Goal: Find contact information: Find contact information

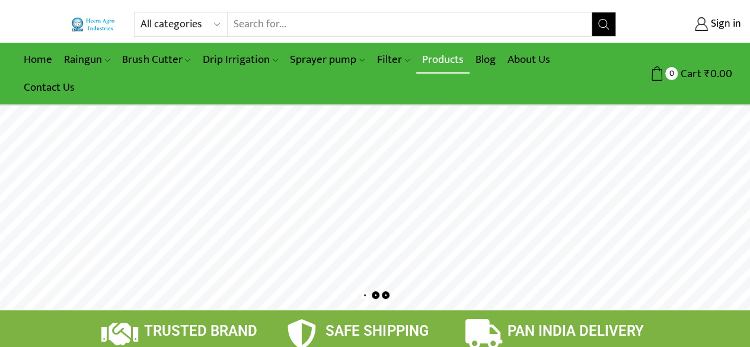
click at [434, 58] on link "Products" at bounding box center [442, 60] width 53 height 28
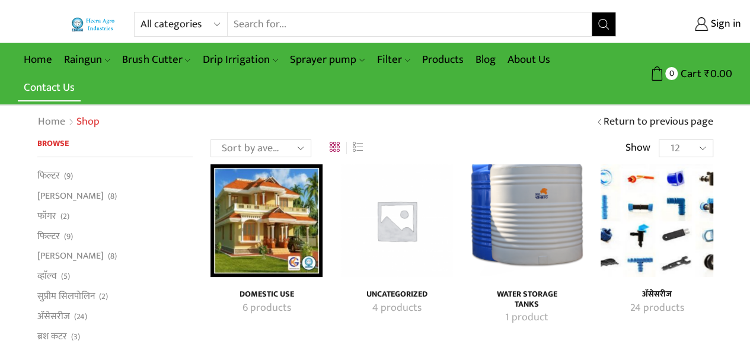
click at [68, 84] on link "Contact Us" at bounding box center [49, 88] width 63 height 28
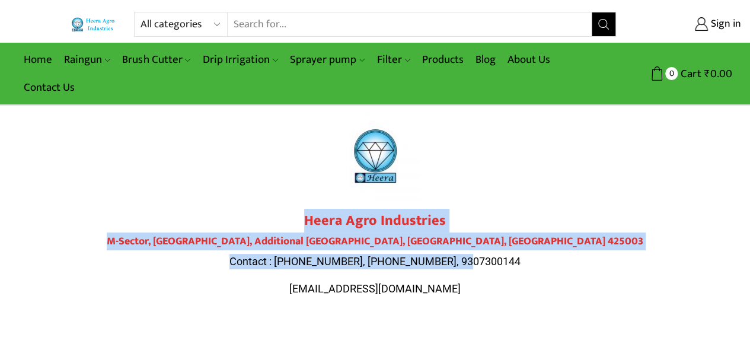
drag, startPoint x: 299, startPoint y: 219, endPoint x: 520, endPoint y: 264, distance: 225.2
click at [520, 264] on div "Heera Agro Industries M-Sector, Patil Nagar, Additional MIDC, Jalgaon, Maharash…" at bounding box center [375, 254] width 664 height 84
copy div "Heera Agro Industries M-Sector, Patil Nagar, Additional MIDC, Jalgaon, Maharash…"
